Goal: Transaction & Acquisition: Purchase product/service

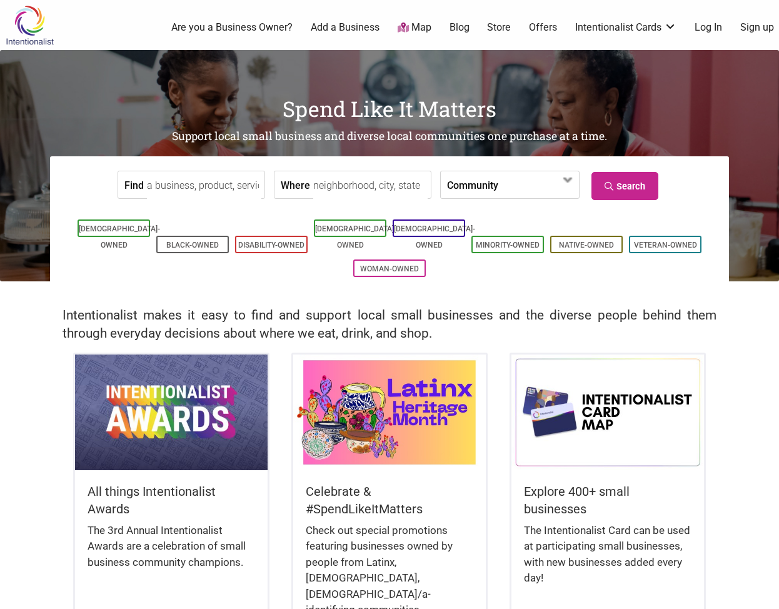
click at [701, 28] on link "Log In" at bounding box center [709, 28] width 28 height 14
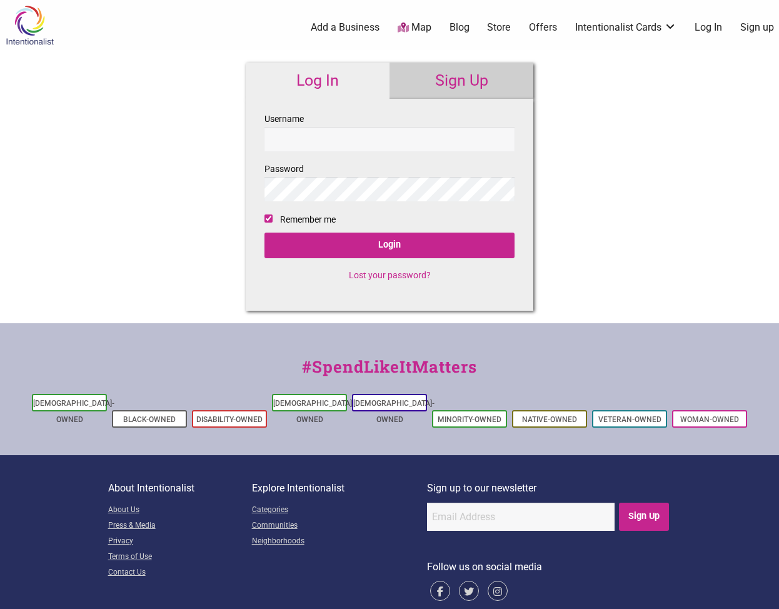
checkbox input "true"
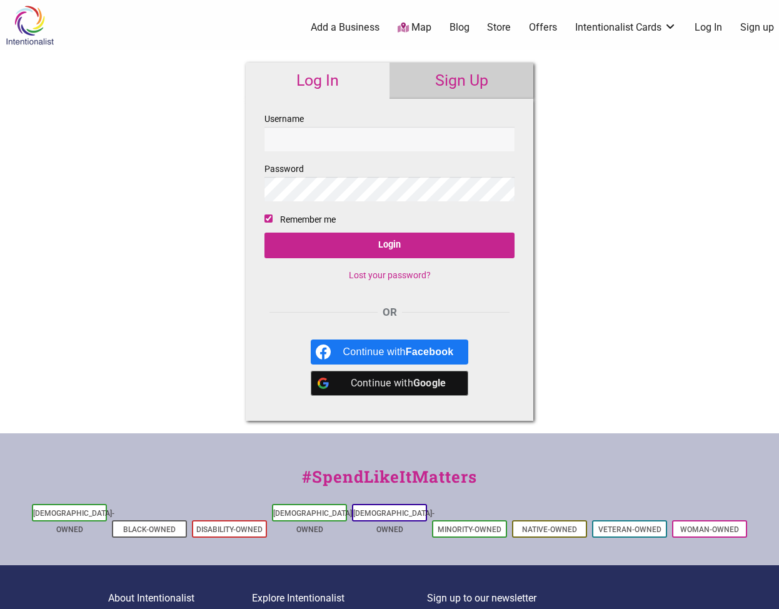
type input "[PERSON_NAME][EMAIL_ADDRESS][DOMAIN_NAME]"
checkbox input "false"
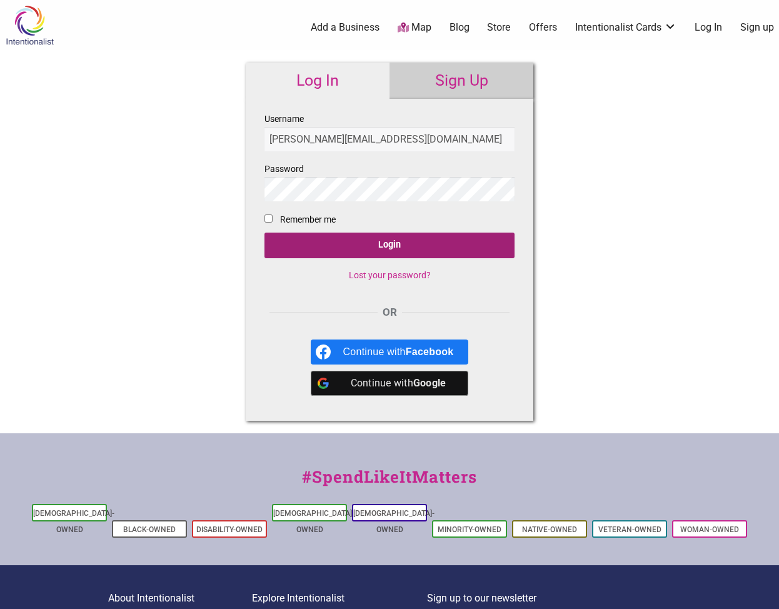
click at [426, 247] on input "Login" at bounding box center [390, 246] width 250 height 26
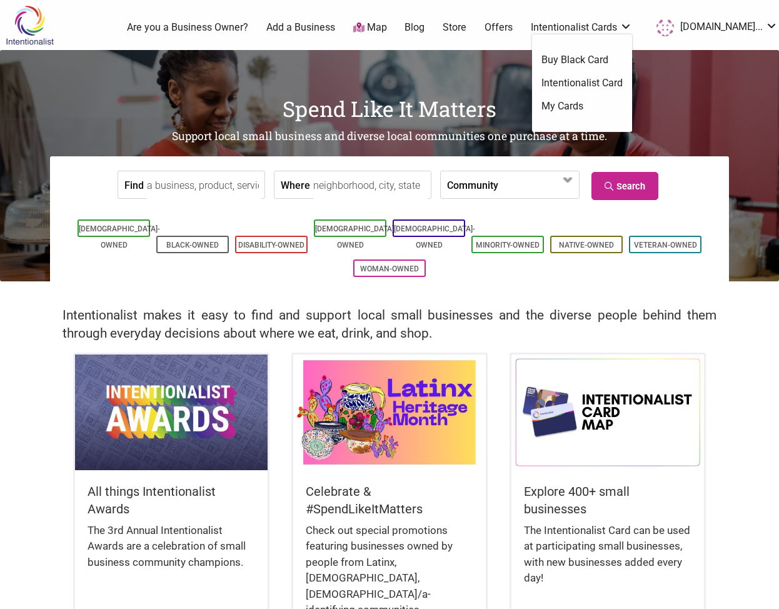
click at [600, 81] on link "Intentionalist Card" at bounding box center [582, 83] width 81 height 14
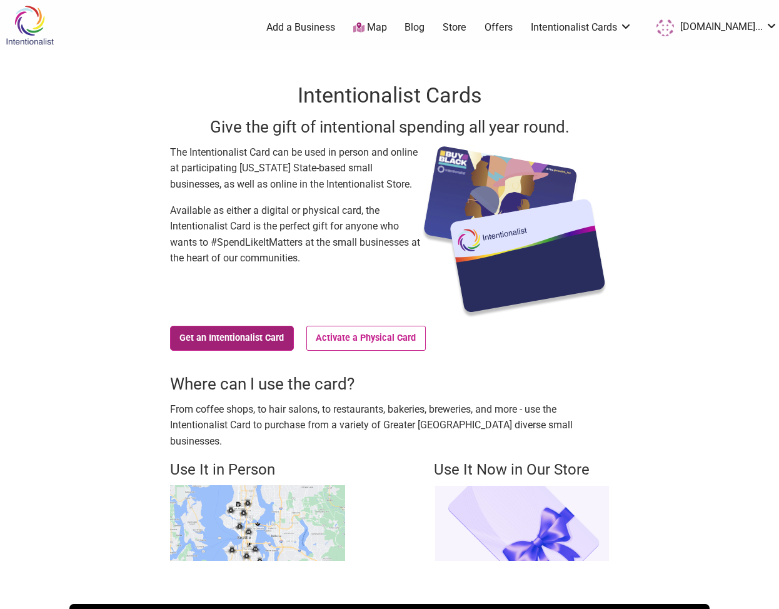
click at [271, 331] on link "Get an Intentionalist Card" at bounding box center [232, 338] width 124 height 25
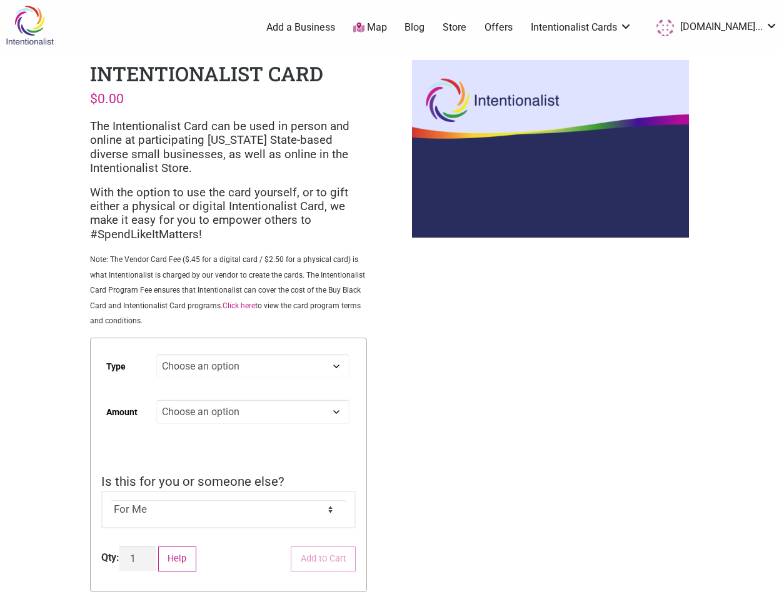
click at [246, 370] on select "Choose an option Digital Physical" at bounding box center [252, 366] width 193 height 24
click at [156, 355] on select "Choose an option Digital Physical" at bounding box center [252, 366] width 193 height 24
select select "Digital"
click at [232, 415] on select "Choose an option Custom 25 50 100 150 200 250 500" at bounding box center [252, 412] width 193 height 24
select select "Custom"
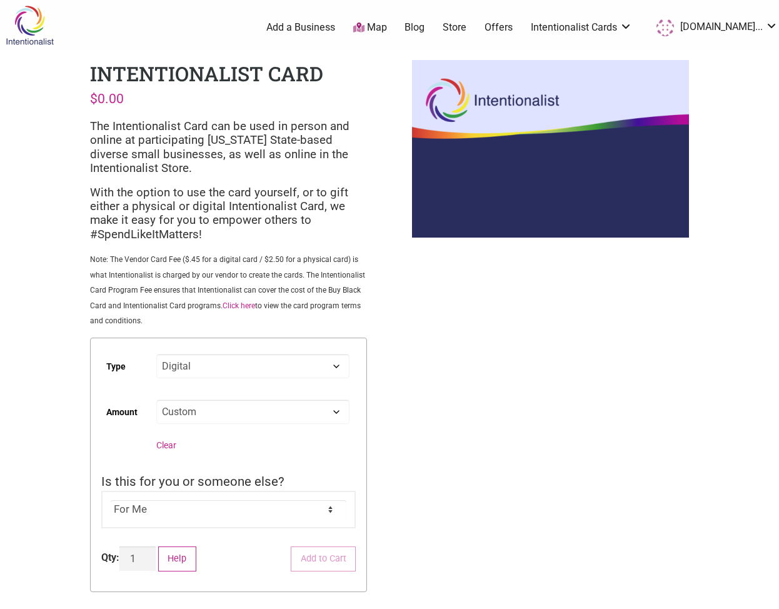
click at [156, 401] on select "Choose an option Custom 25 50 100 150 200 250 500" at bounding box center [252, 412] width 193 height 24
select select "Digital"
select select "Custom"
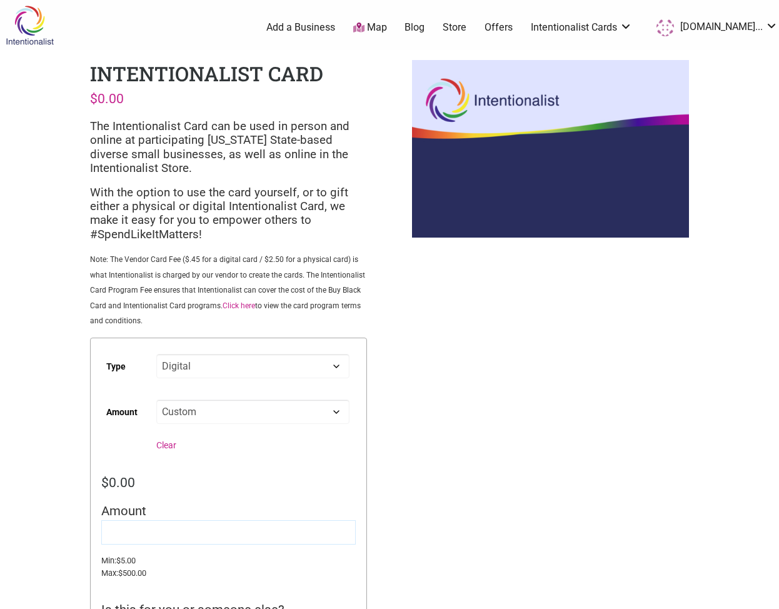
click at [143, 532] on input "Amount" at bounding box center [228, 532] width 254 height 24
type input "10"
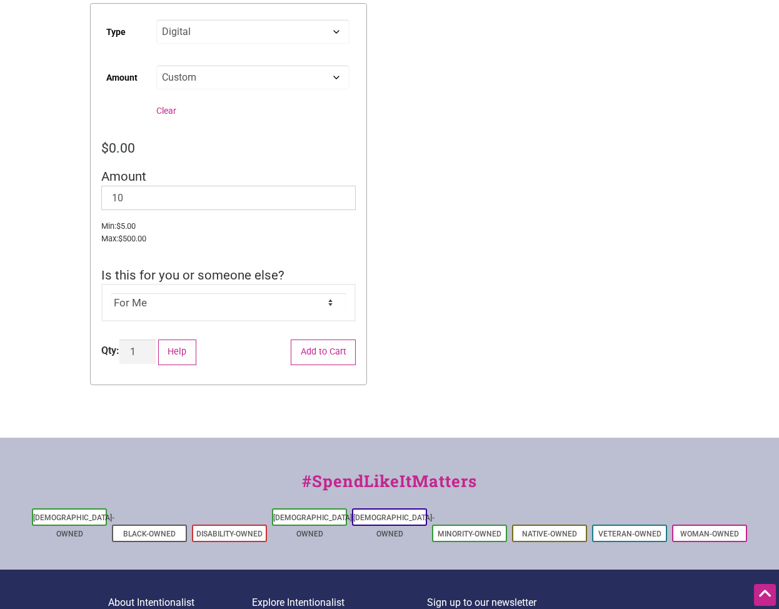
click at [155, 307] on select "For Me For Someone Else" at bounding box center [229, 302] width 236 height 19
select select "For Someone Else"
click at [111, 295] on select "For Me For Someone Else" at bounding box center [229, 302] width 236 height 19
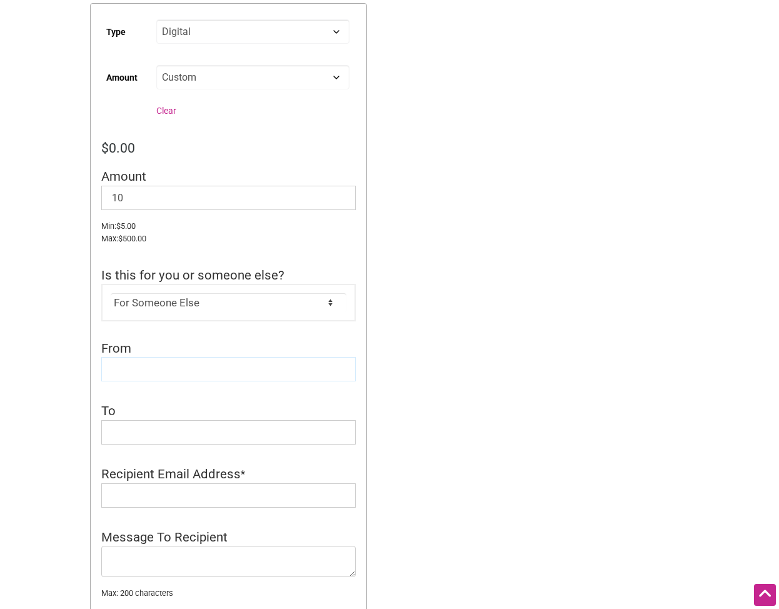
click at [298, 369] on input "From" at bounding box center [228, 369] width 254 height 24
type input "Brendan B"
type input "Adrian G"
paste input "golay.adrian@gmail.com"
type input "golay.adrian@gmail.com"
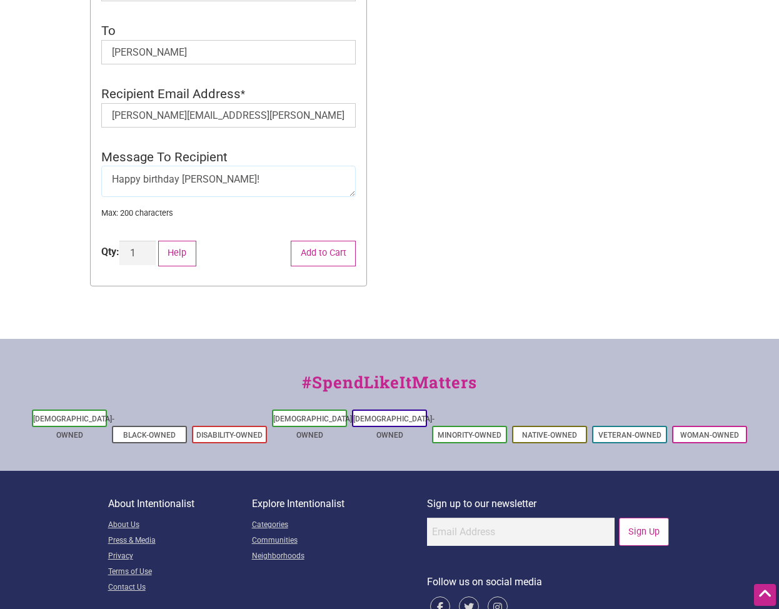
scroll to position [716, 0]
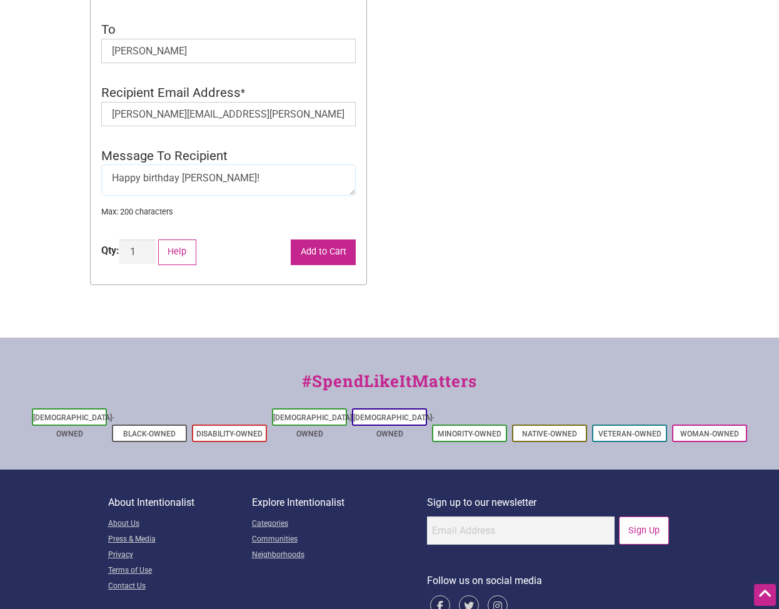
type textarea "Happy birthday Adrian!"
click at [309, 251] on button "Add to Cart" at bounding box center [323, 252] width 65 height 26
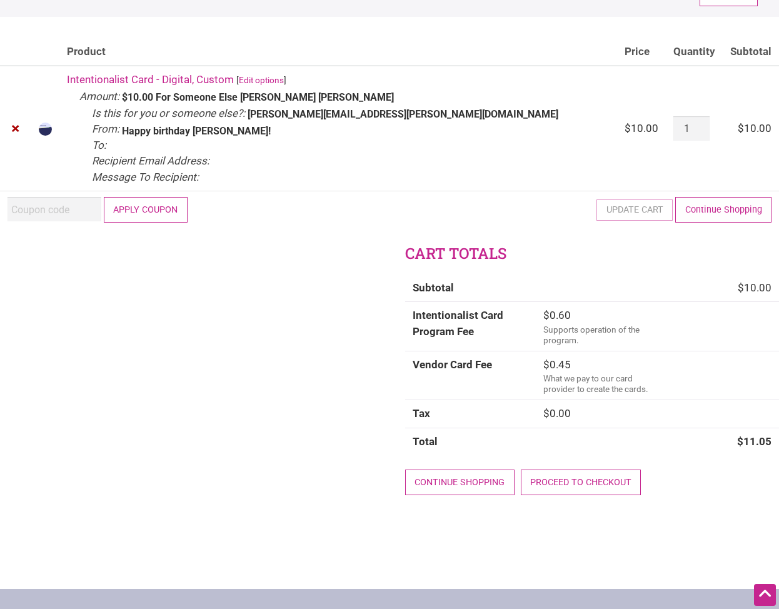
scroll to position [123, 0]
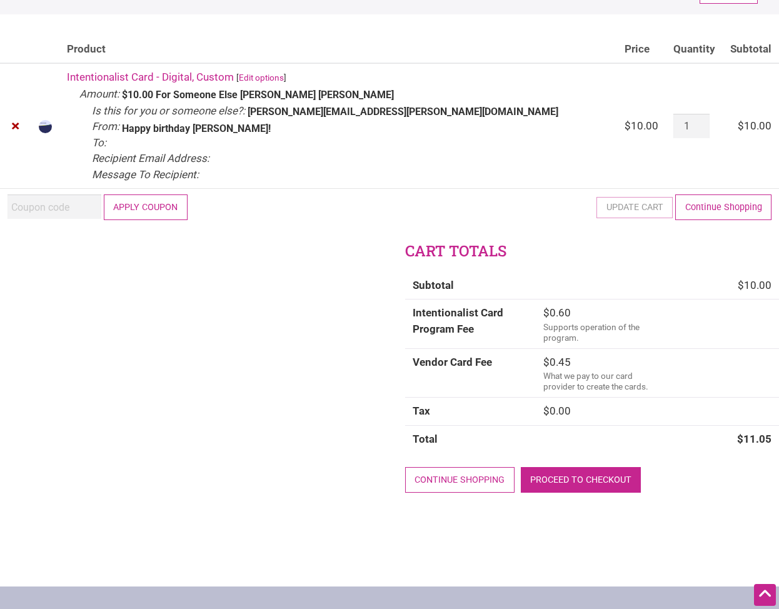
click at [588, 482] on link "Proceed to checkout" at bounding box center [581, 480] width 121 height 26
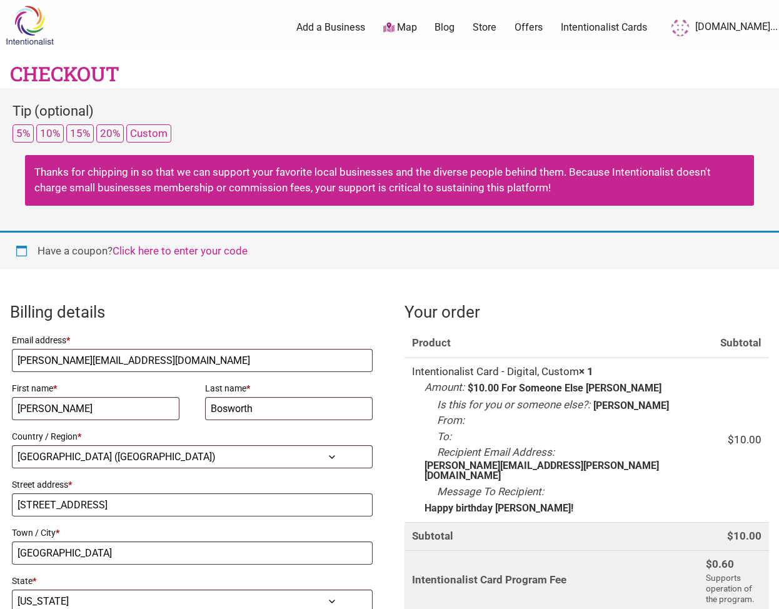
select select "US"
select select "WA"
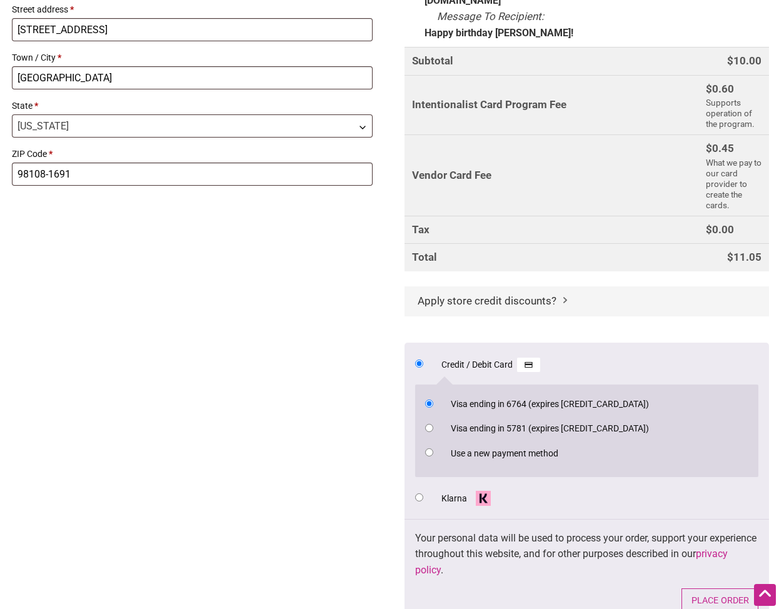
scroll to position [513, 0]
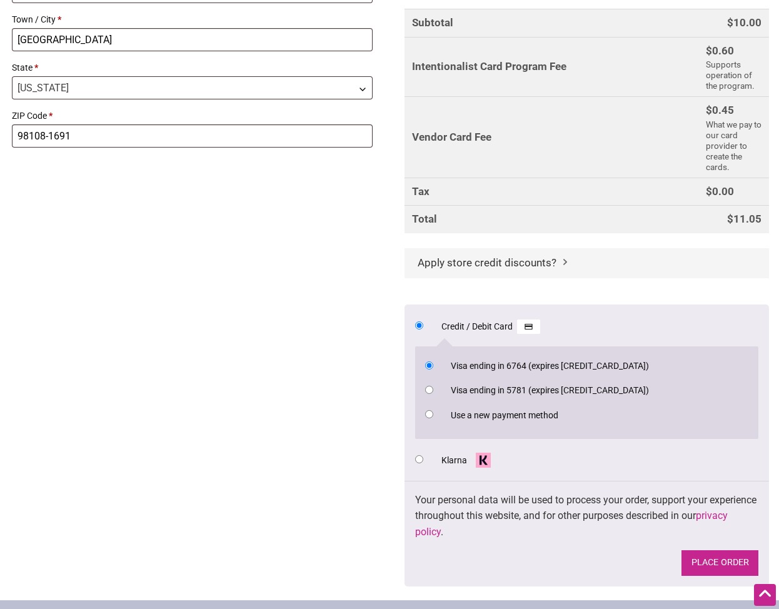
click at [717, 550] on button "Place order" at bounding box center [720, 563] width 77 height 26
